Goal: Check status: Check status

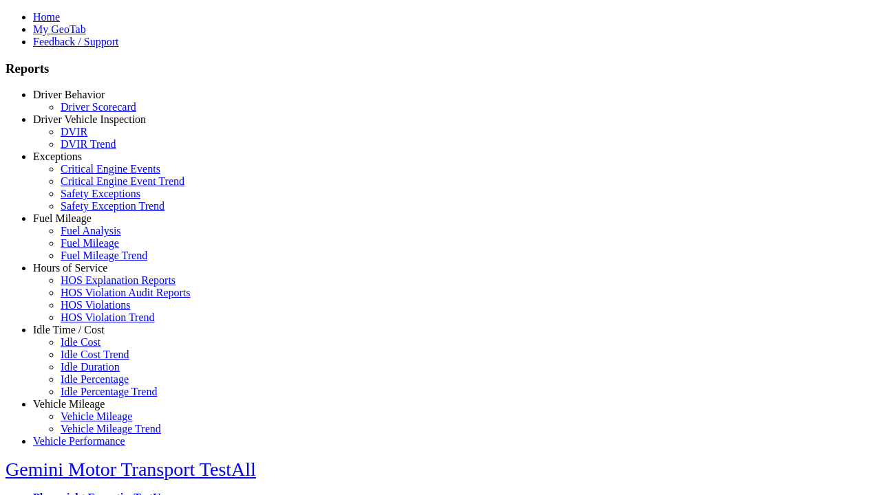
type input "**********"
type input "*********"
